Goal: Information Seeking & Learning: Learn about a topic

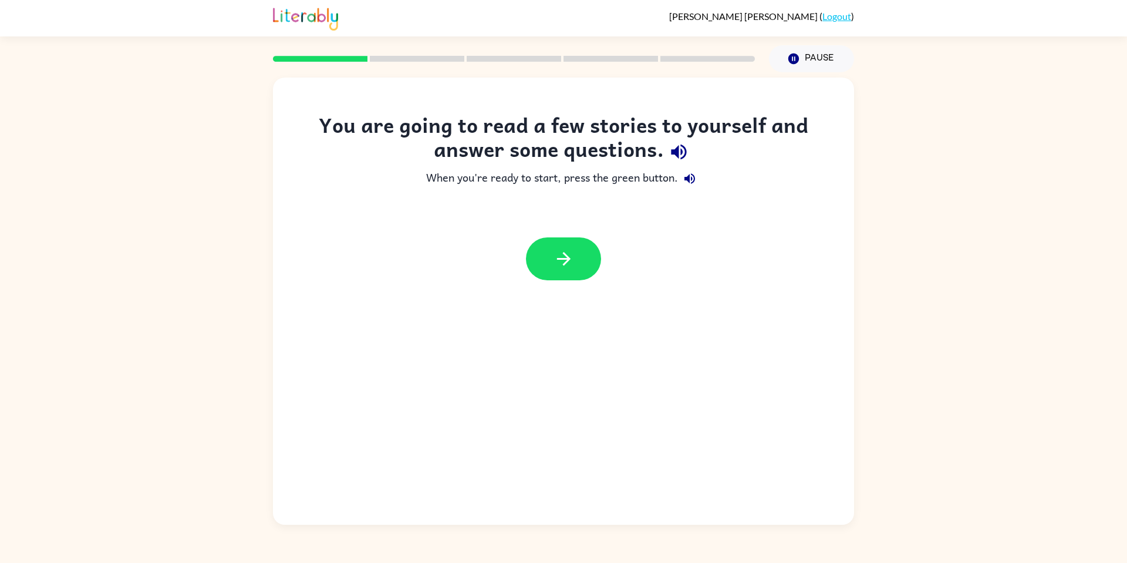
click at [833, 17] on link "Logout" at bounding box center [837, 16] width 29 height 11
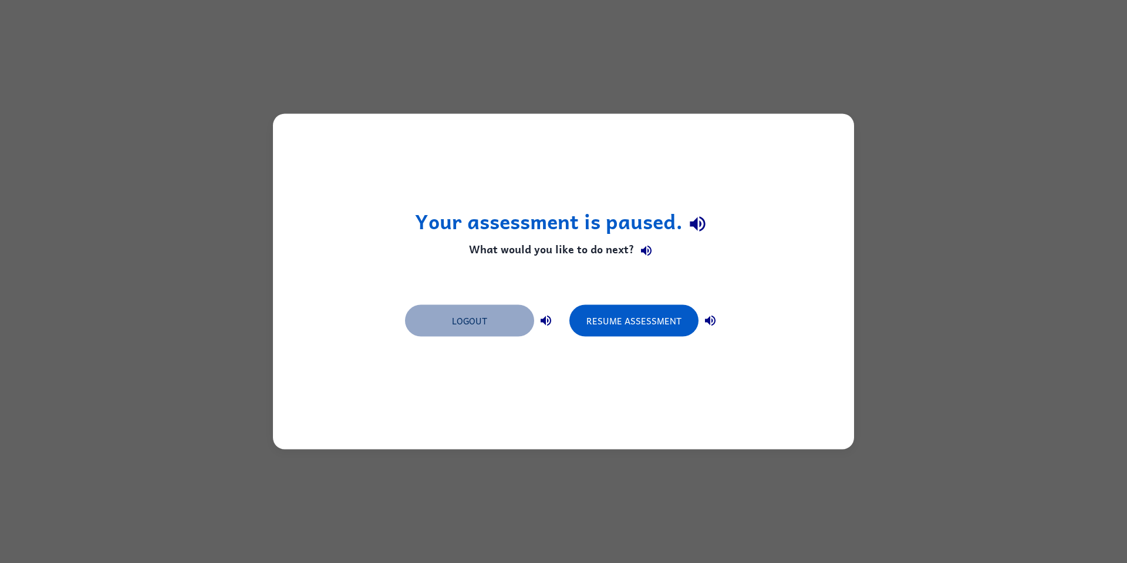
click at [492, 316] on button "Logout" at bounding box center [469, 321] width 129 height 32
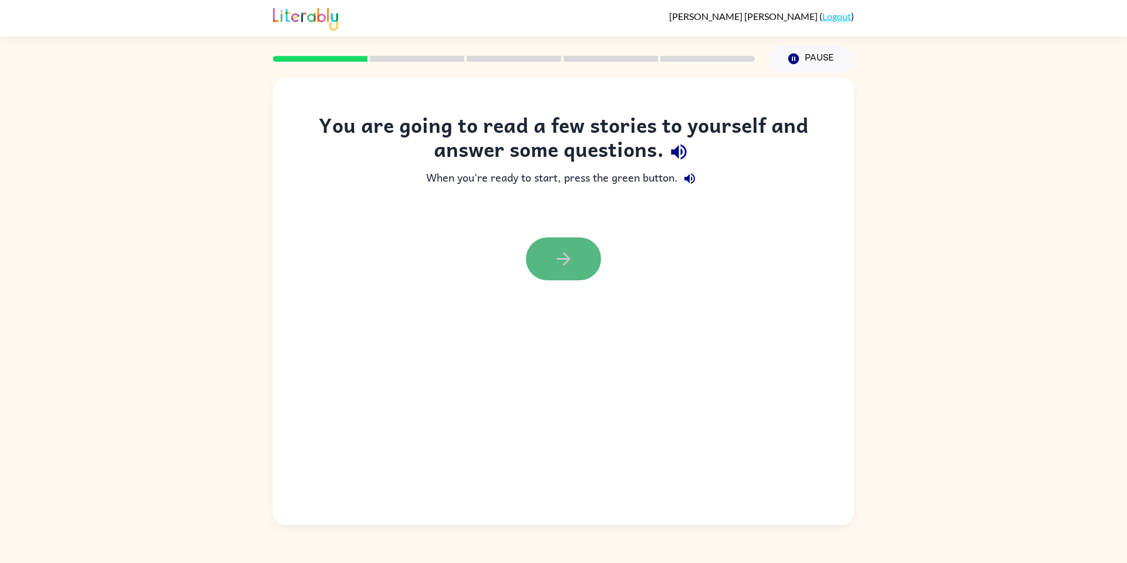
click at [561, 257] on icon "button" at bounding box center [564, 258] width 21 height 21
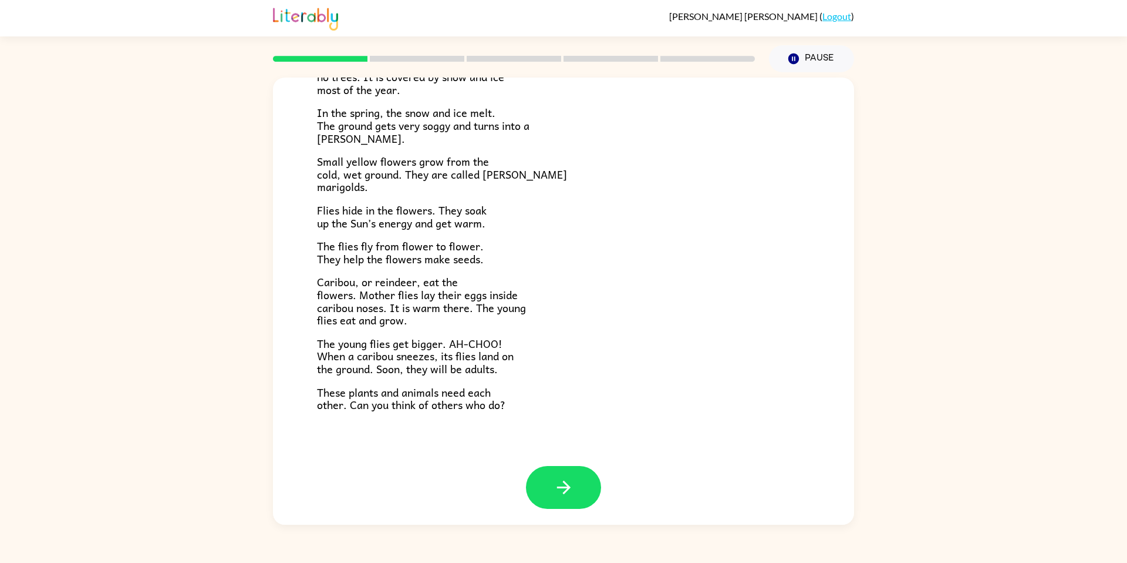
scroll to position [130, 0]
click at [566, 474] on button "button" at bounding box center [563, 485] width 75 height 43
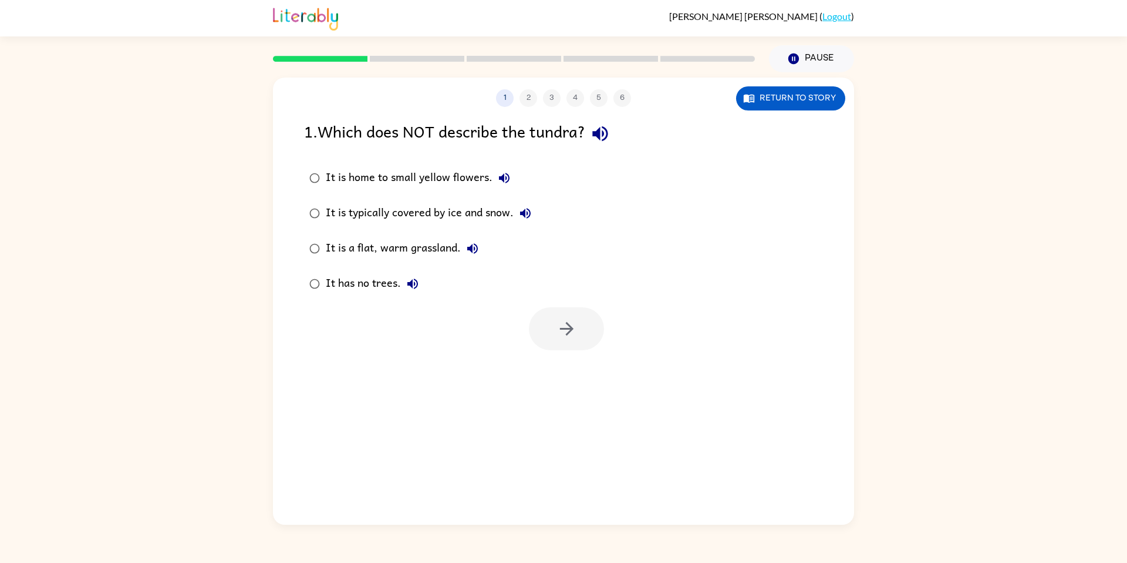
scroll to position [0, 0]
click at [335, 250] on div "It is a flat, warm grassland." at bounding box center [405, 248] width 159 height 23
click at [419, 170] on div "It is home to small yellow flowers." at bounding box center [421, 177] width 190 height 23
click at [598, 338] on button "button" at bounding box center [566, 328] width 75 height 43
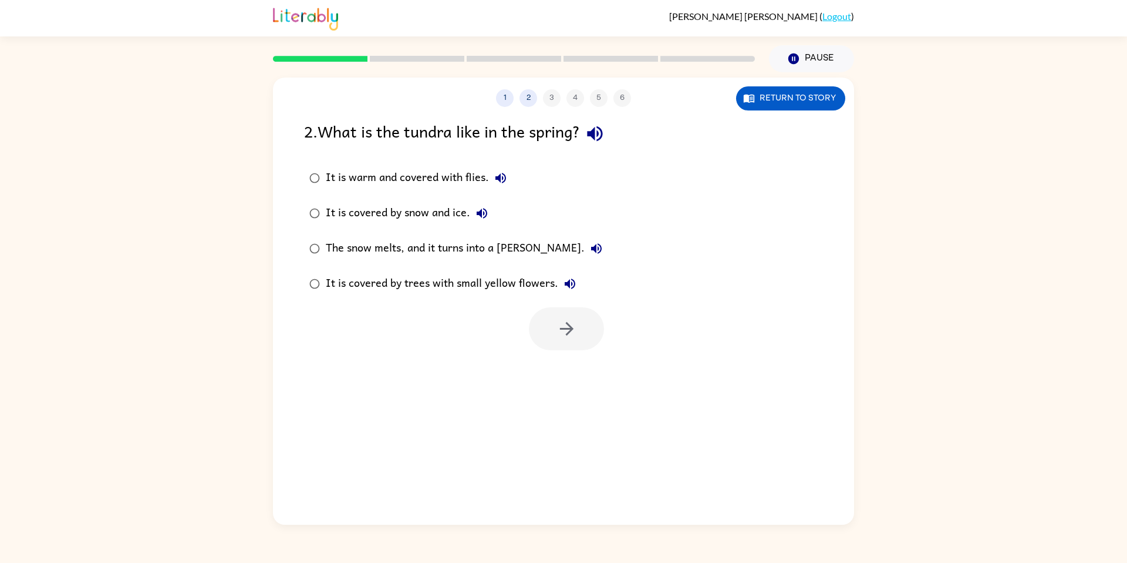
click at [343, 244] on div "The snow melts, and it turns into a marsh." at bounding box center [467, 248] width 282 height 23
click at [541, 335] on button "button" at bounding box center [566, 328] width 75 height 43
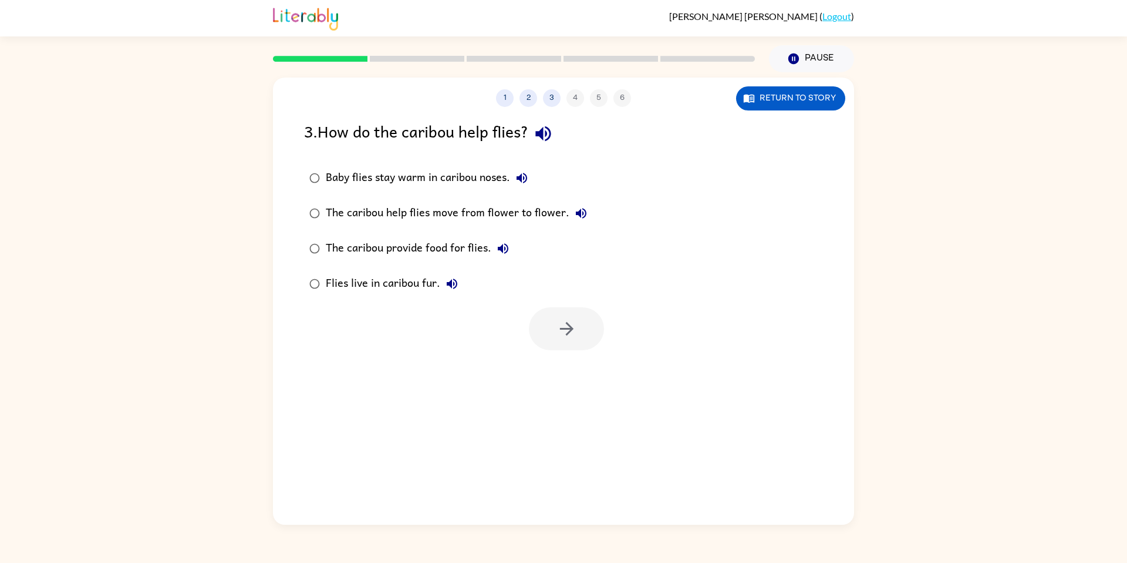
click at [448, 179] on div "Baby flies stay warm in caribou noses." at bounding box center [430, 177] width 208 height 23
click at [565, 327] on icon "button" at bounding box center [567, 328] width 21 height 21
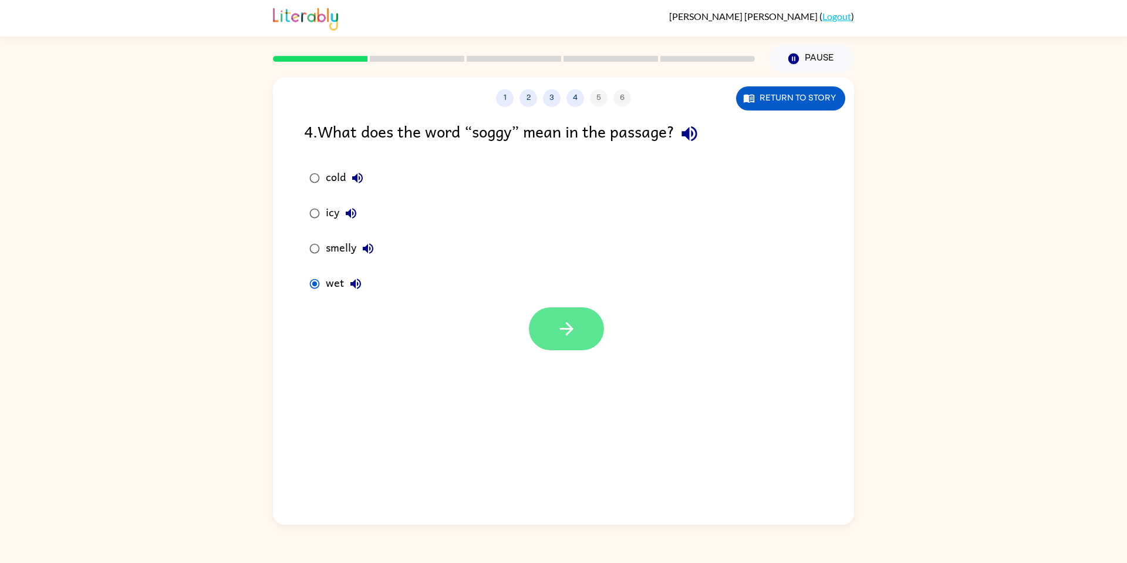
click at [571, 319] on icon "button" at bounding box center [567, 328] width 21 height 21
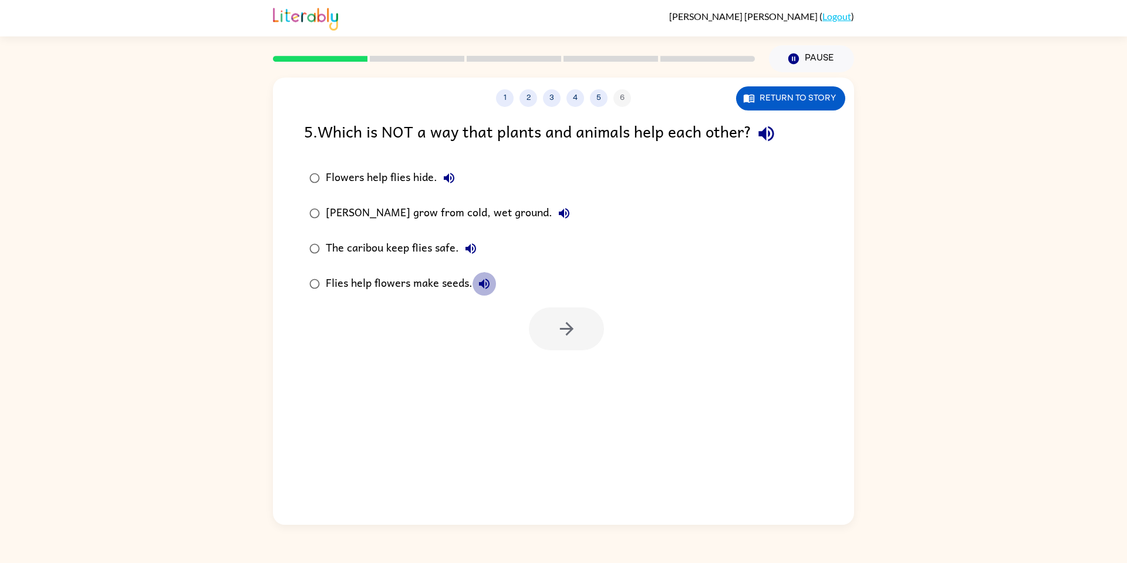
click at [477, 282] on icon "button" at bounding box center [484, 284] width 14 height 14
click at [383, 281] on div "Flies help flowers make seeds." at bounding box center [411, 283] width 170 height 23
click at [558, 322] on icon "button" at bounding box center [567, 328] width 21 height 21
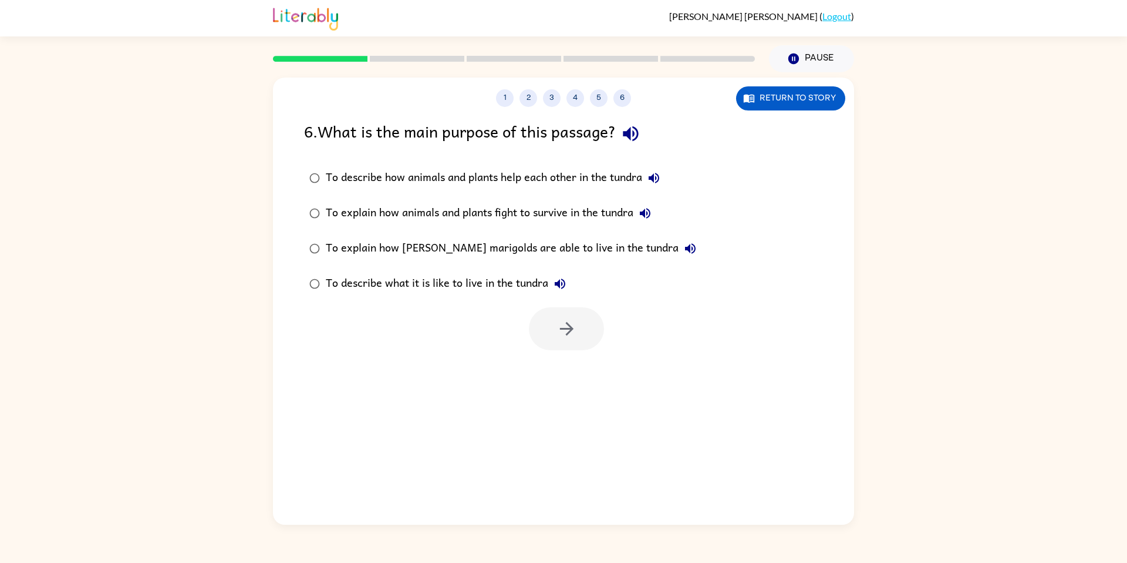
click at [466, 166] on div "To describe how animals and plants help each other in the tundra" at bounding box center [496, 177] width 340 height 23
click at [565, 311] on button "button" at bounding box center [566, 328] width 75 height 43
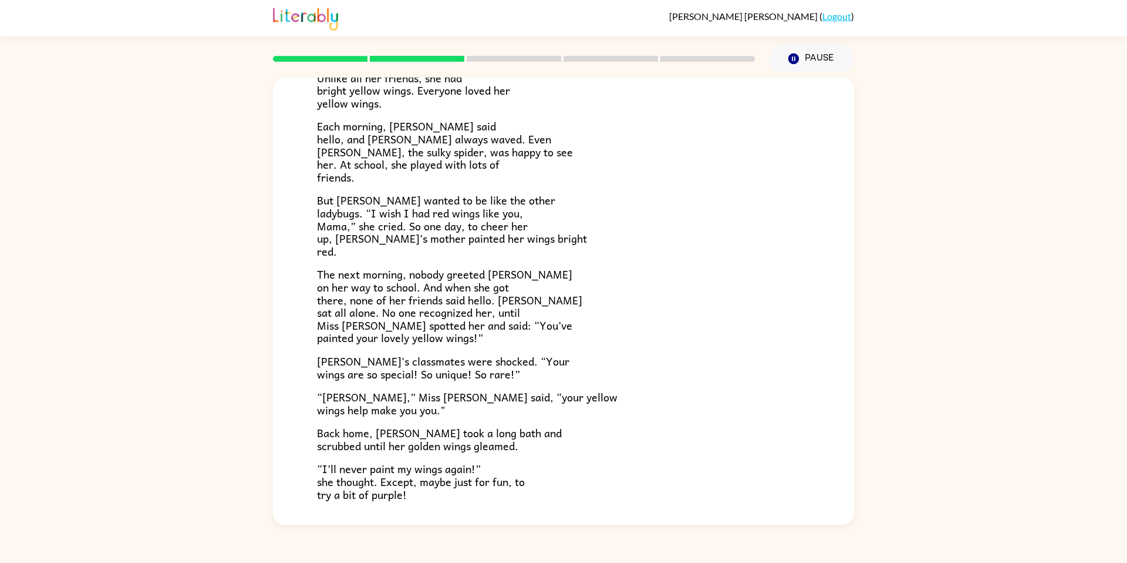
scroll to position [217, 0]
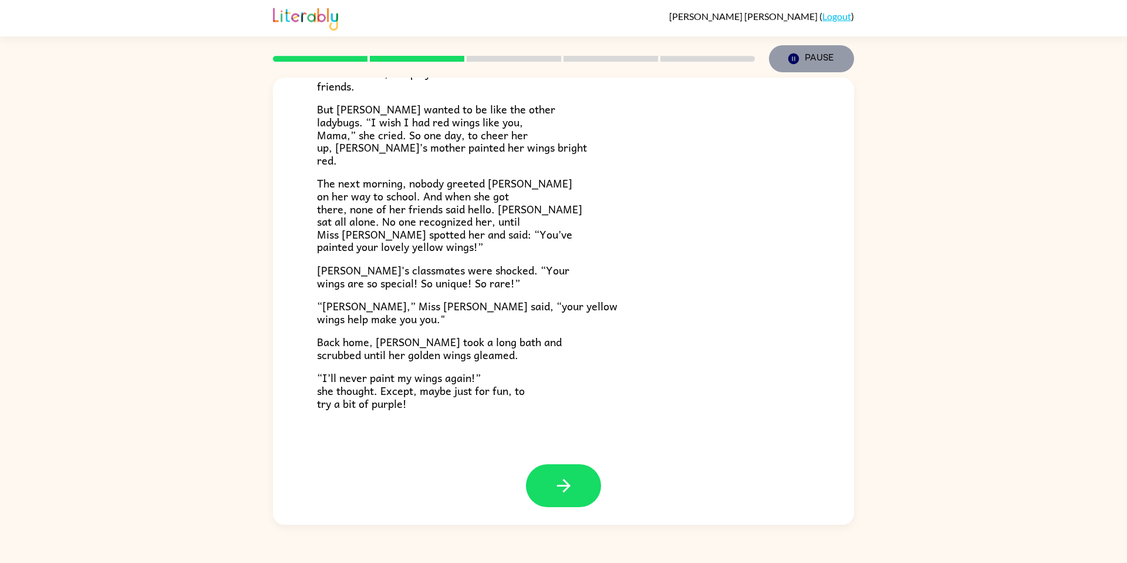
click at [826, 59] on button "Pause Pause" at bounding box center [811, 58] width 85 height 27
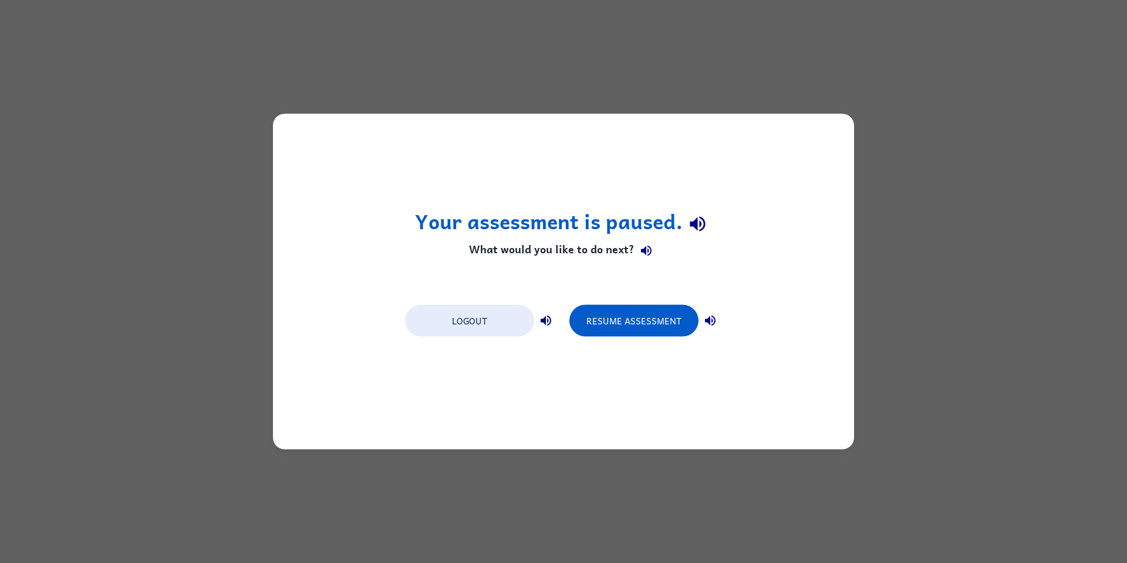
click at [955, 140] on div "Your assessment is paused. What would you like to do next? Logout Resume Assess…" at bounding box center [563, 281] width 1127 height 563
click at [495, 315] on button "Logout" at bounding box center [469, 321] width 129 height 32
